Goal: Task Accomplishment & Management: Complete application form

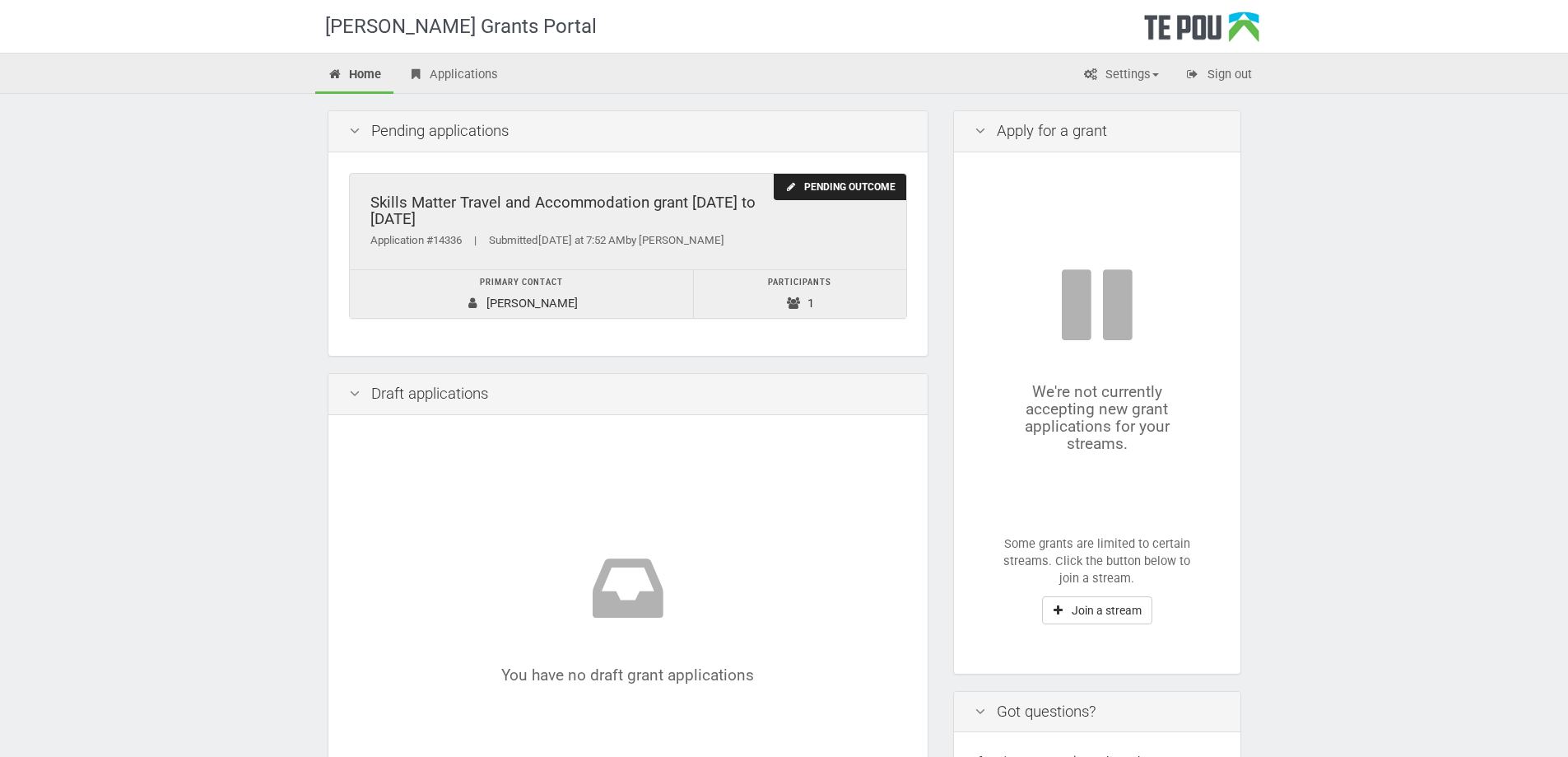
click at [577, 220] on div "Skills Matter Travel and Accommodation grant [DATE] to [DATE]" at bounding box center [628, 211] width 515 height 33
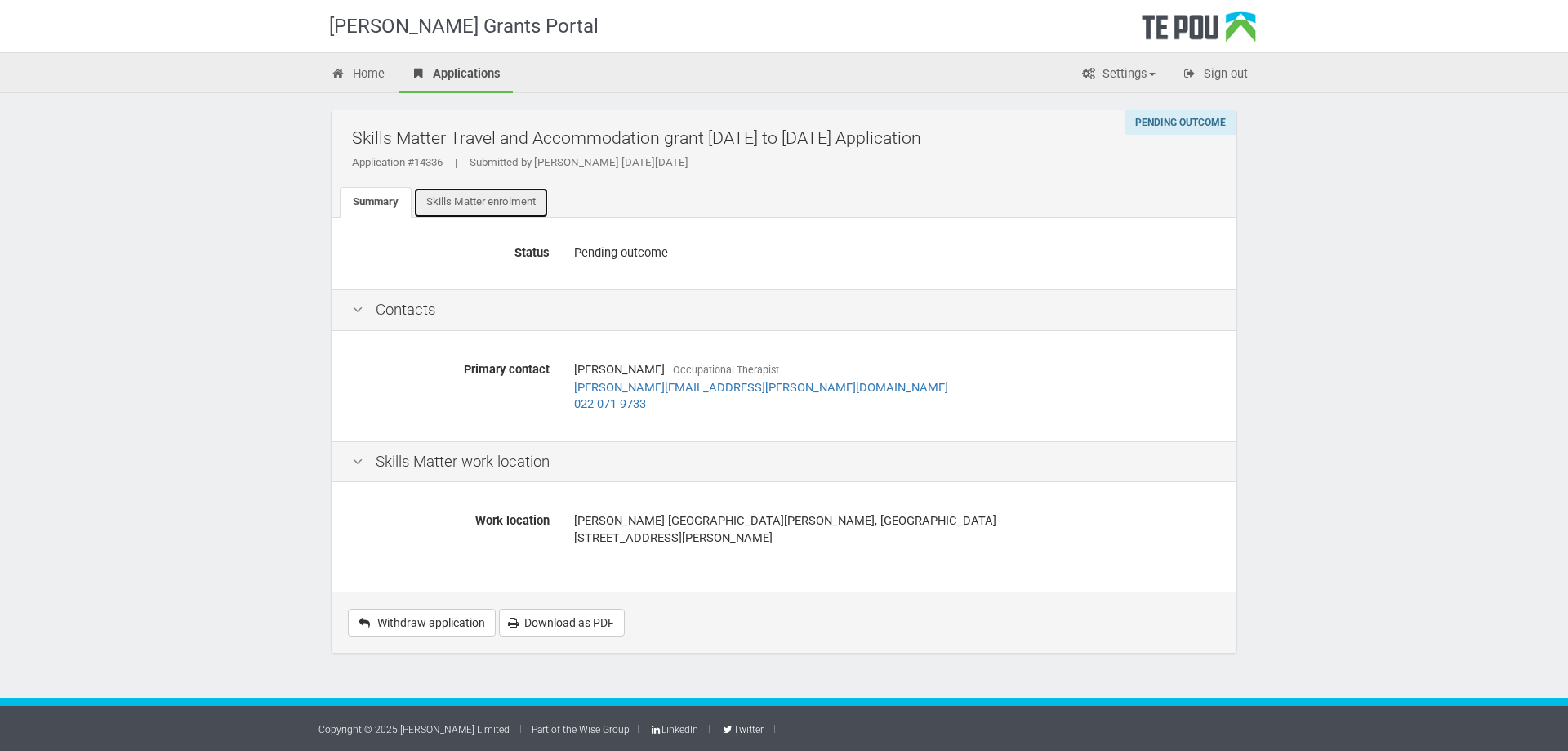
click at [509, 208] on link "Skills Matter enrolment" at bounding box center [482, 203] width 136 height 31
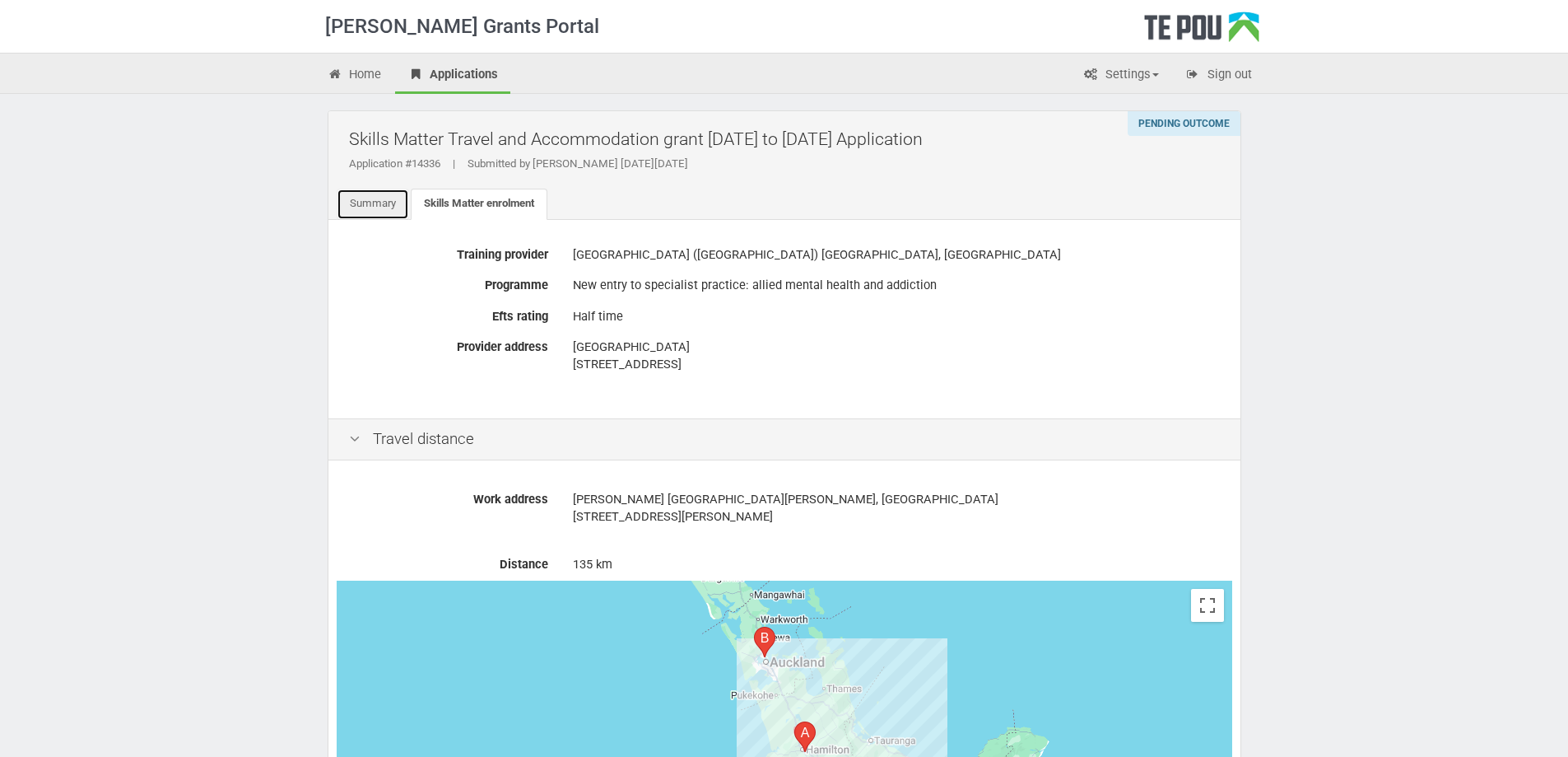
click at [374, 206] on link "Summary" at bounding box center [373, 205] width 73 height 32
